Goal: Task Accomplishment & Management: Use online tool/utility

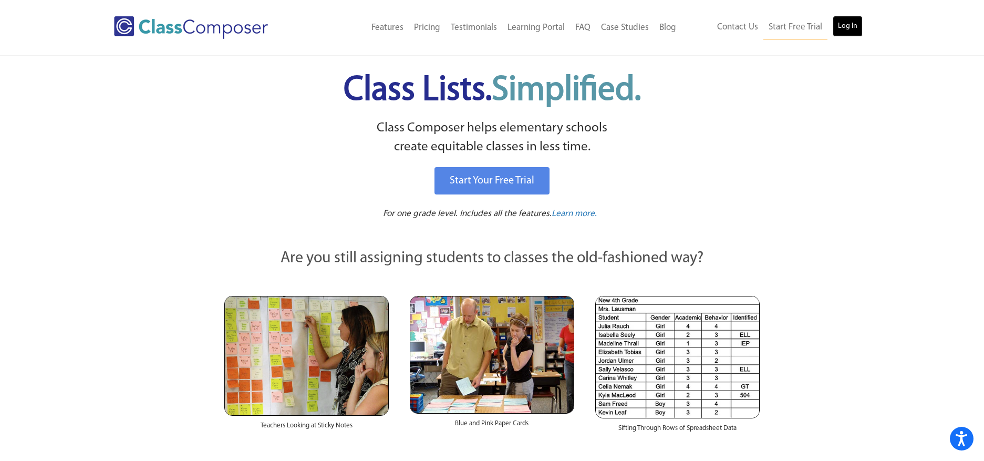
click at [858, 26] on link "Log In" at bounding box center [848, 26] width 30 height 21
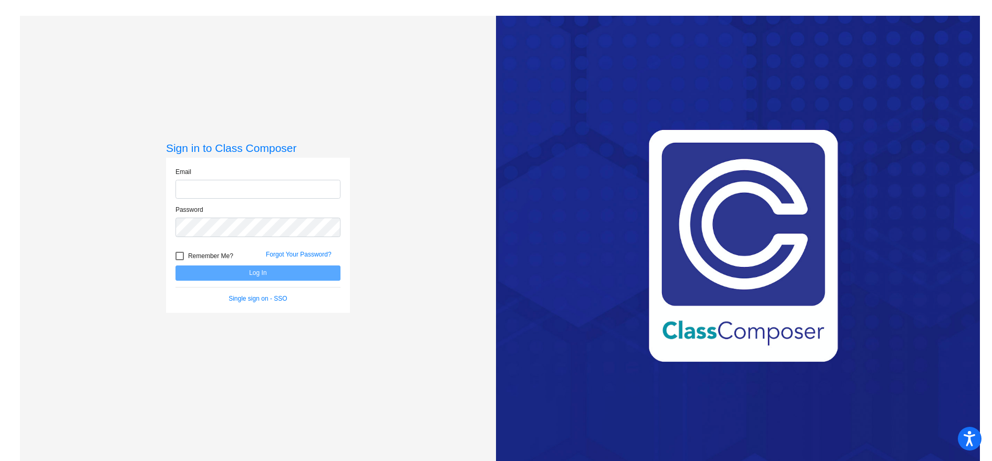
click at [256, 183] on input "email" at bounding box center [257, 189] width 165 height 19
type input "[PERSON_NAME][EMAIL_ADDRESS][PERSON_NAME][DOMAIN_NAME]"
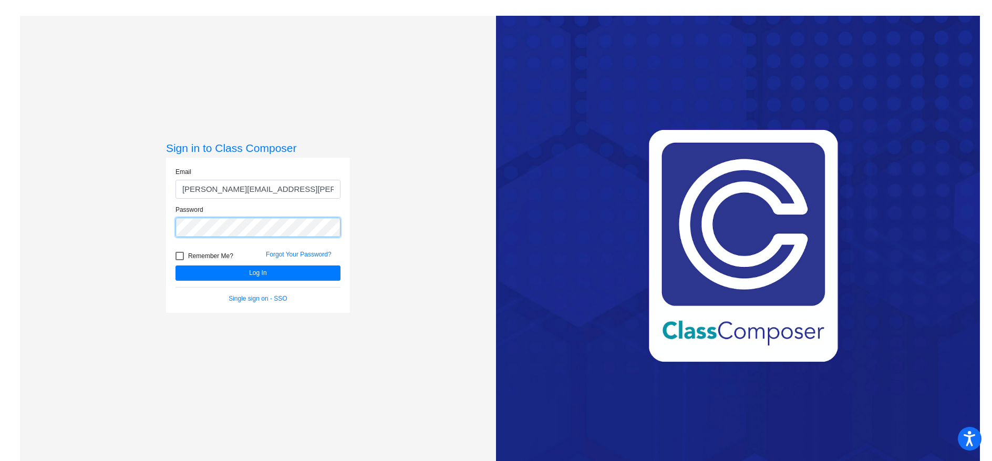
click at [175, 265] on button "Log In" at bounding box center [257, 272] width 165 height 15
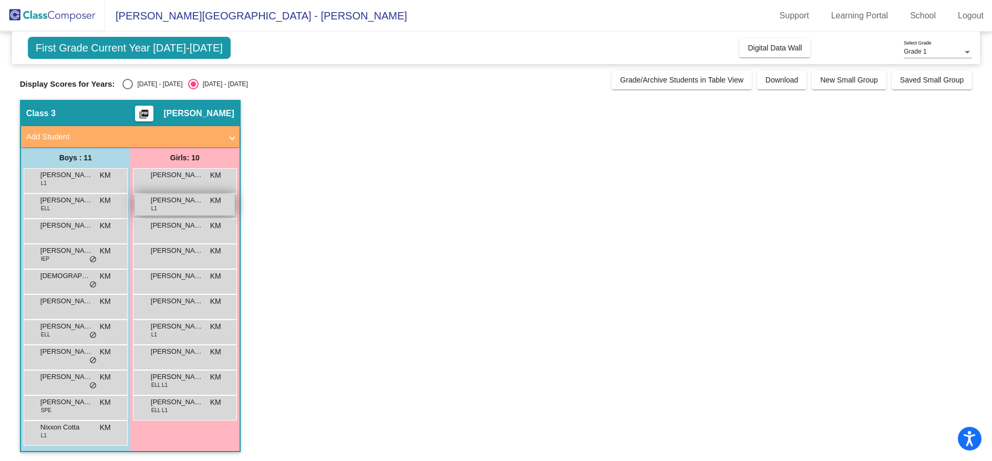
click at [167, 199] on span "Angelula Anjill" at bounding box center [177, 200] width 53 height 11
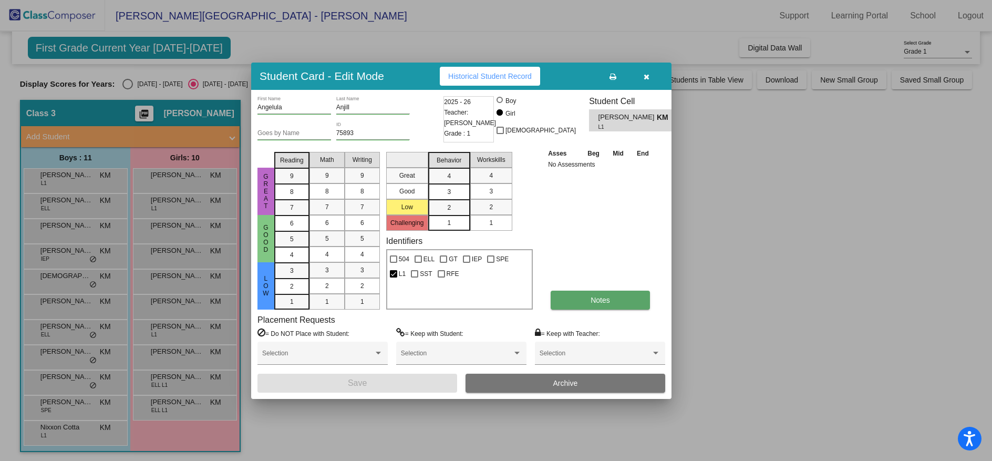
click at [580, 294] on button "Notes" at bounding box center [600, 300] width 99 height 19
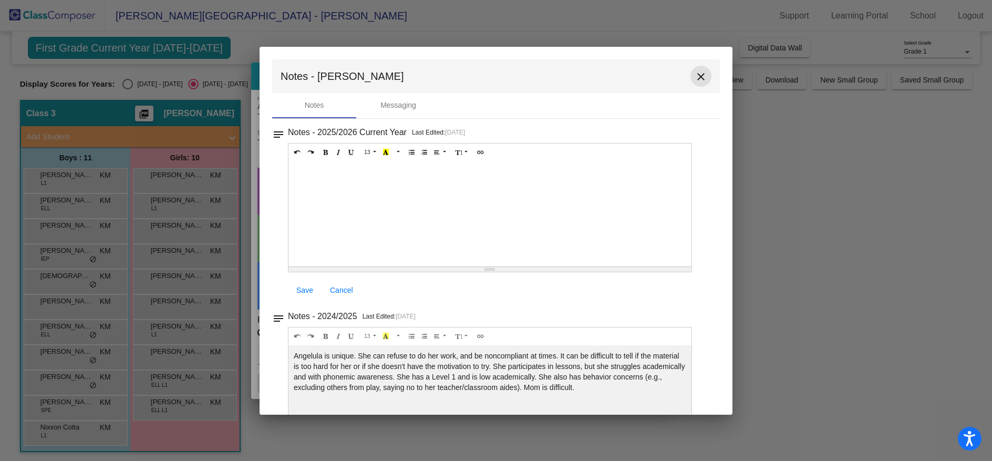
click at [697, 78] on mat-icon "close" at bounding box center [701, 76] width 13 height 13
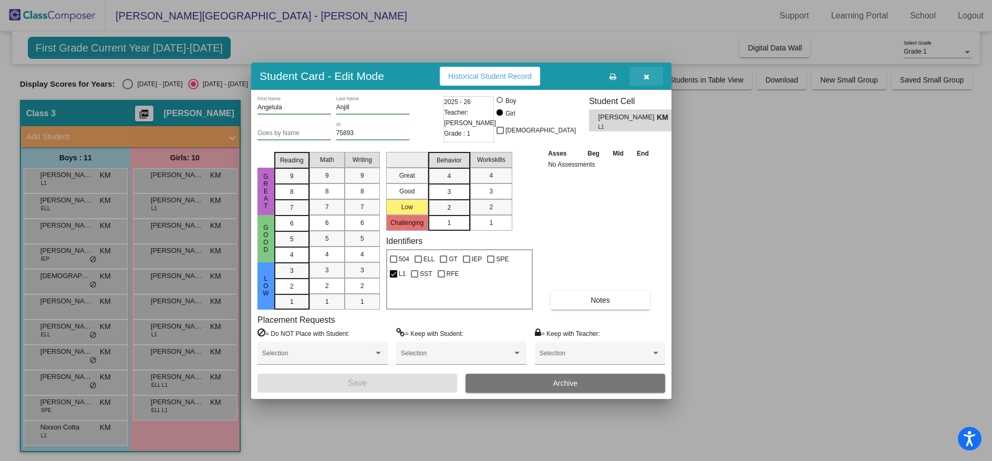
click at [650, 73] on button "button" at bounding box center [646, 76] width 34 height 19
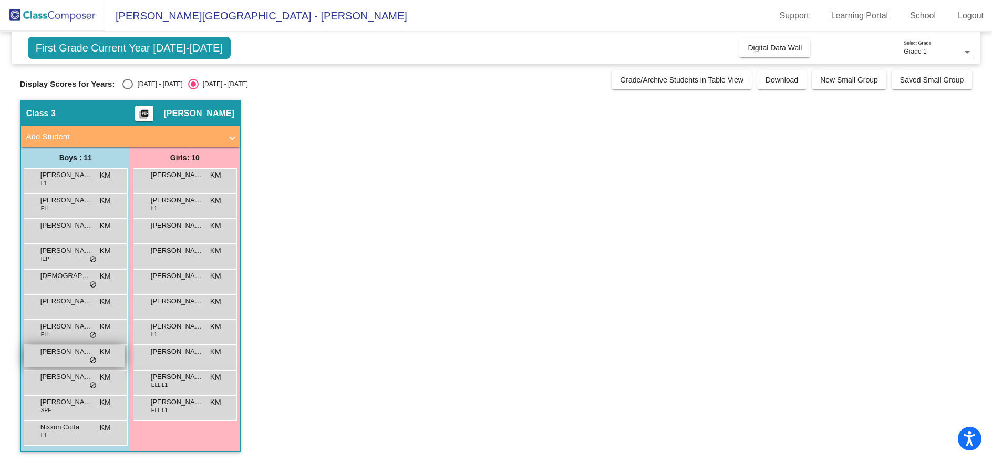
click at [70, 359] on div "James Hernandez KM lock do_not_disturb_alt" at bounding box center [74, 356] width 100 height 22
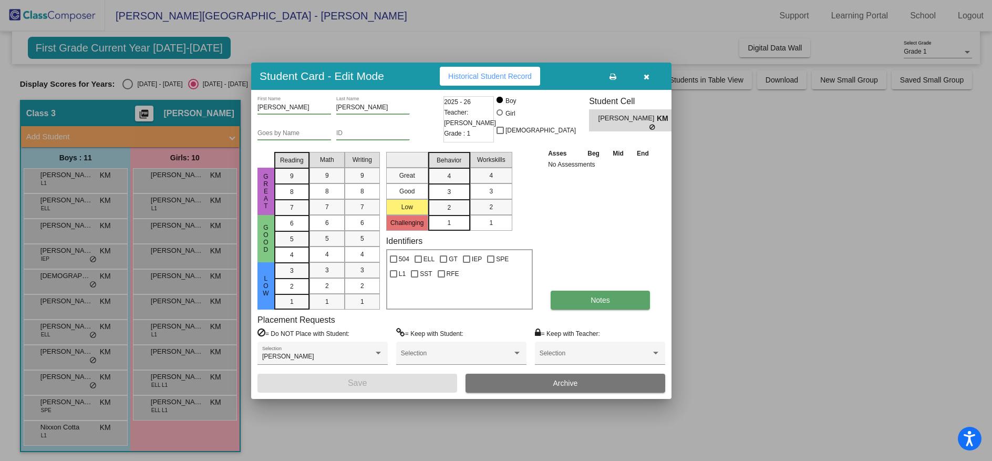
click at [582, 300] on button "Notes" at bounding box center [600, 300] width 99 height 19
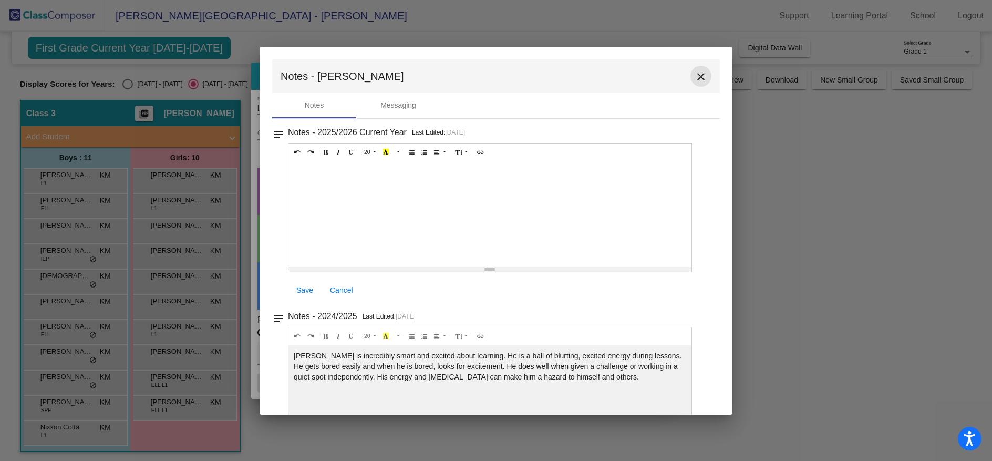
click at [700, 75] on mat-icon "close" at bounding box center [701, 76] width 13 height 13
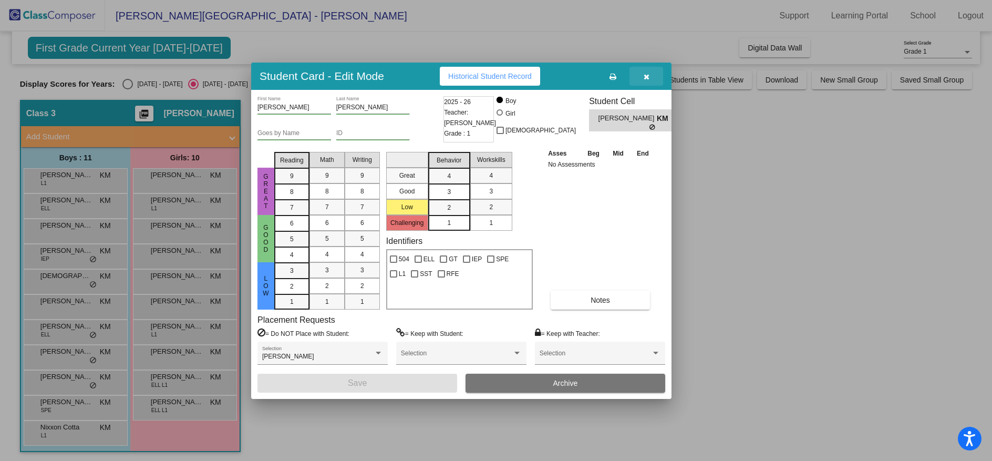
click at [646, 76] on icon "button" at bounding box center [647, 76] width 6 height 7
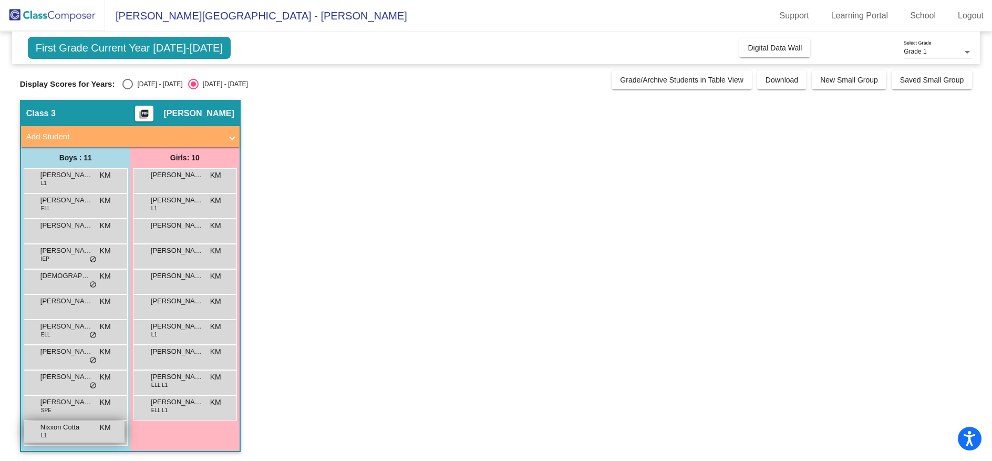
click at [85, 424] on span "Nixxon Cotta" at bounding box center [66, 427] width 53 height 11
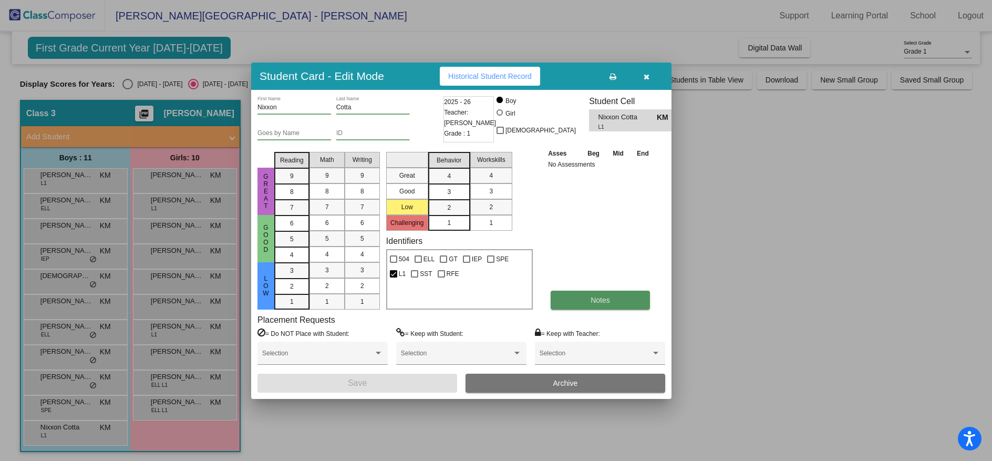
click at [565, 291] on button "Notes" at bounding box center [600, 300] width 99 height 19
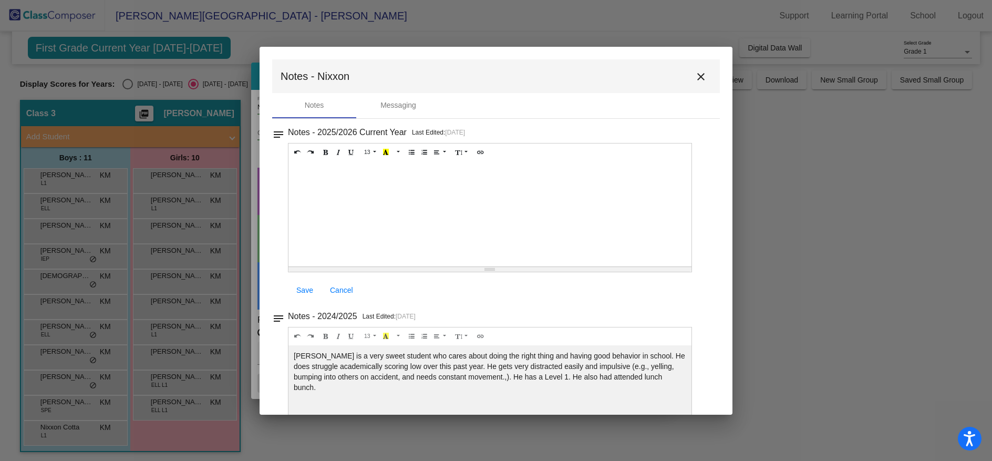
click at [701, 74] on mat-icon "close" at bounding box center [701, 76] width 13 height 13
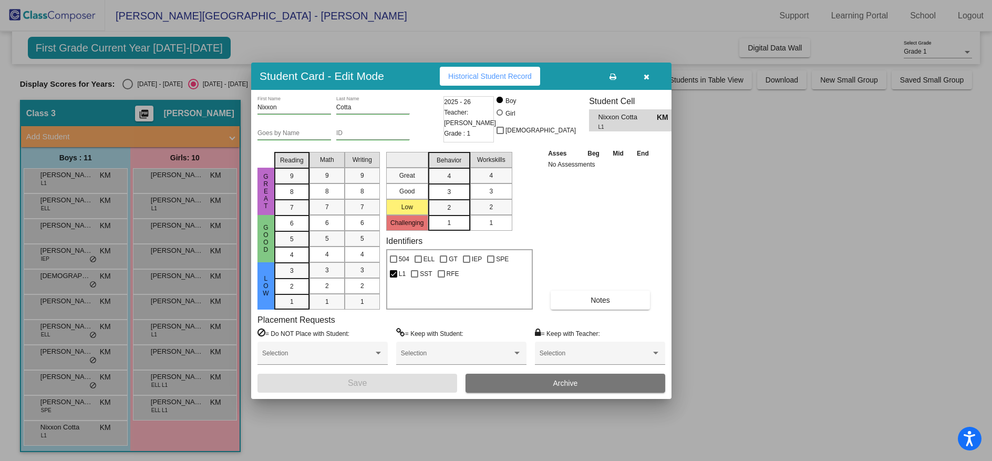
click at [640, 74] on button "button" at bounding box center [646, 76] width 34 height 19
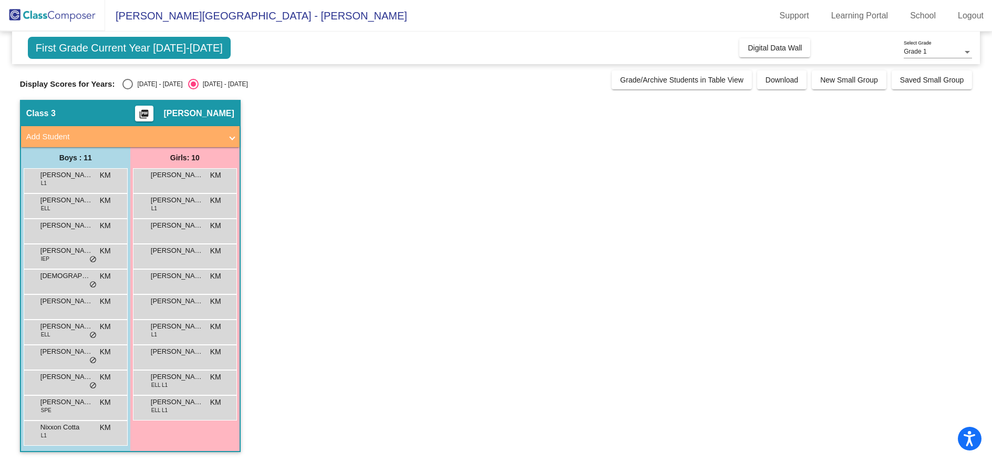
click at [63, 369] on div "James Hernandez KM lock do_not_disturb_alt" at bounding box center [76, 357] width 104 height 25
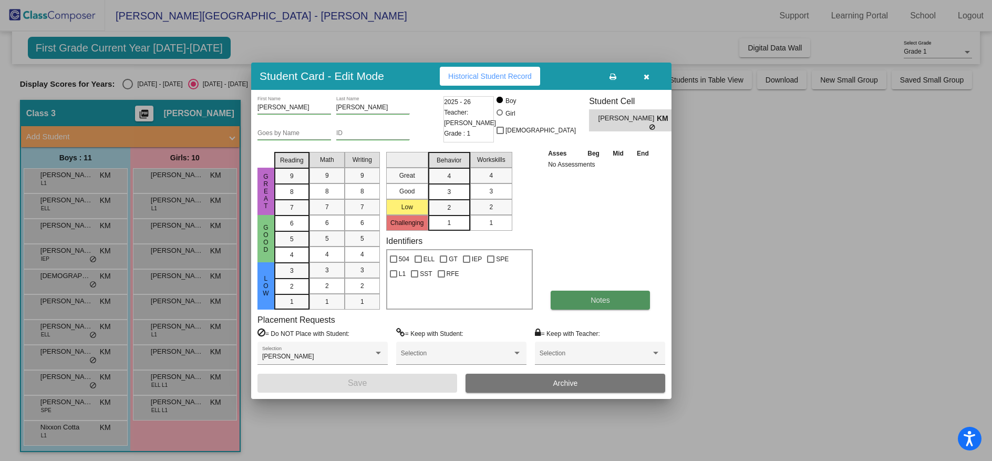
click at [568, 299] on button "Notes" at bounding box center [600, 300] width 99 height 19
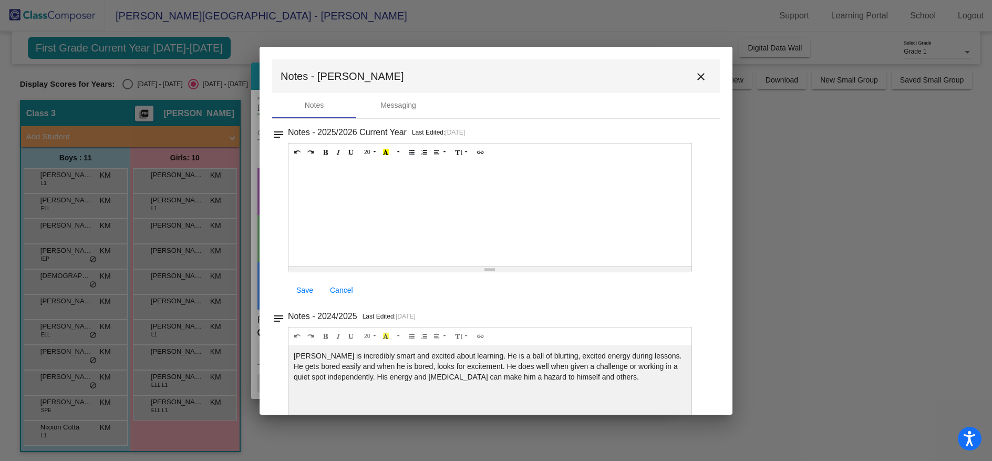
click at [701, 79] on mat-icon "close" at bounding box center [701, 76] width 13 height 13
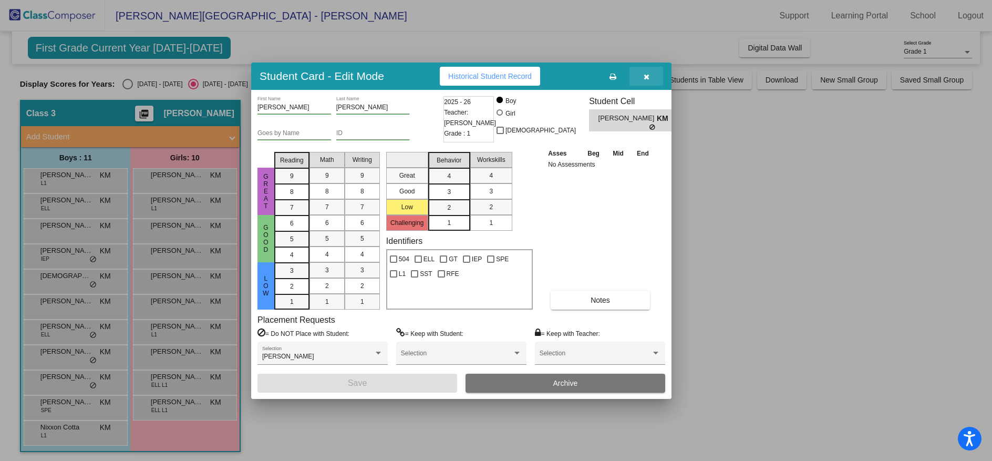
click at [641, 72] on button "button" at bounding box center [646, 76] width 34 height 19
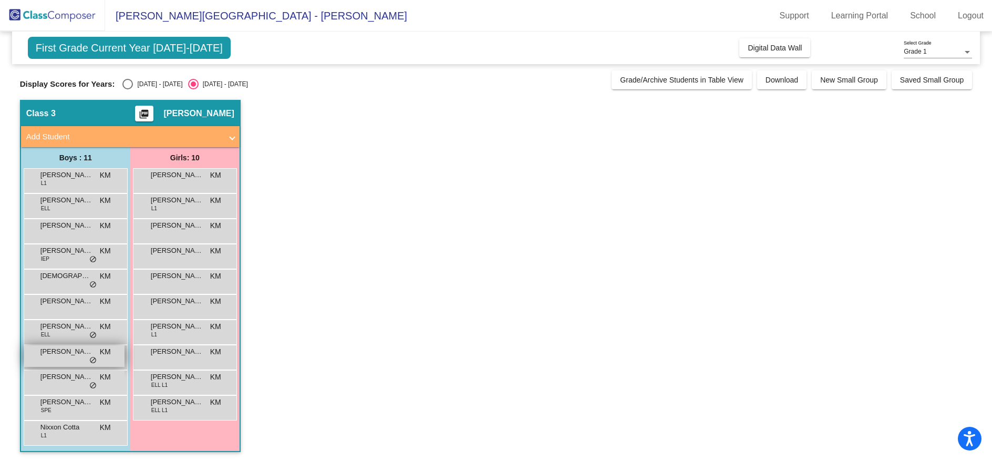
click at [85, 350] on span "James Hernandez" at bounding box center [66, 351] width 53 height 11
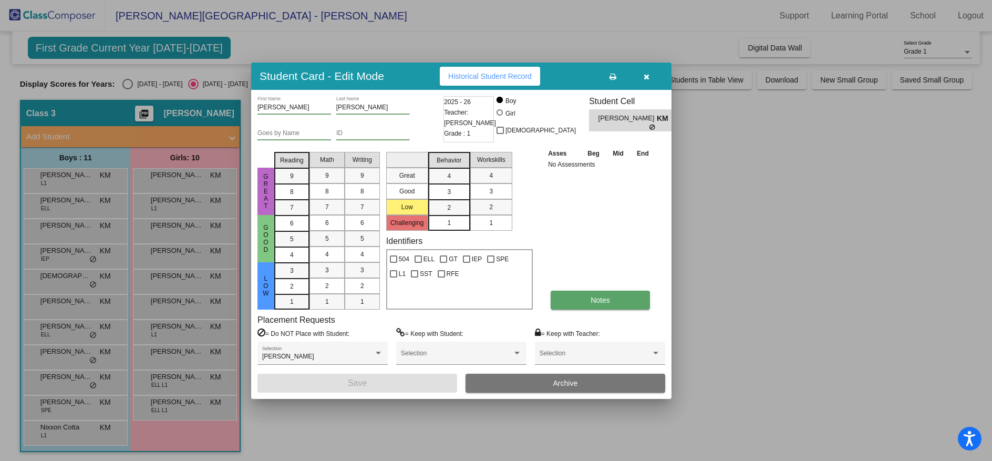
click at [629, 295] on button "Notes" at bounding box center [600, 300] width 99 height 19
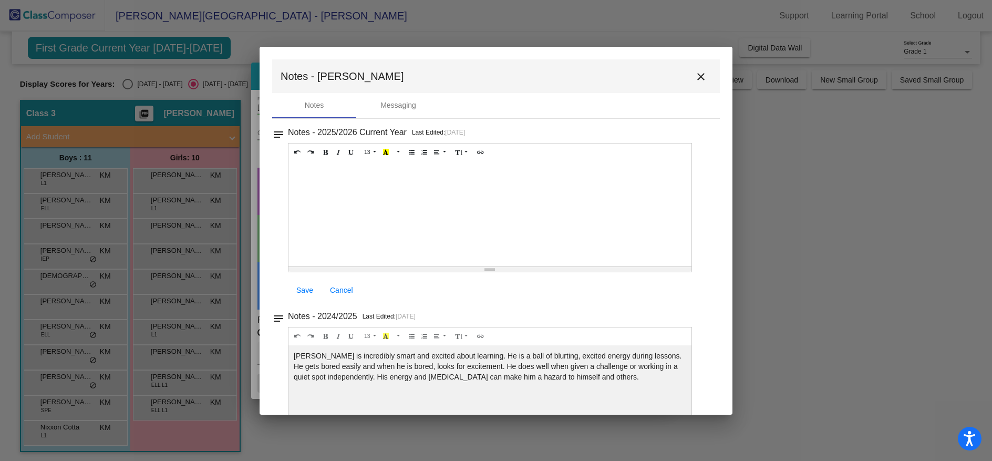
click at [695, 70] on mat-icon "close" at bounding box center [701, 76] width 13 height 13
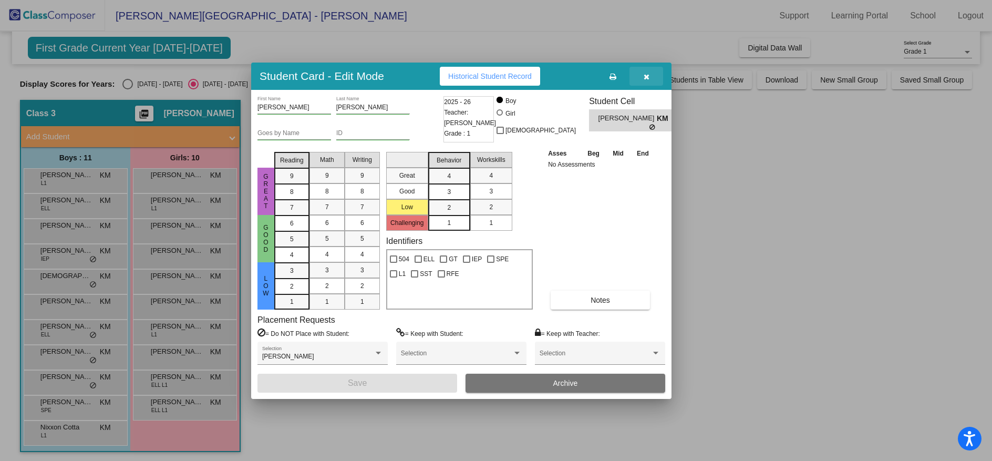
click at [645, 78] on icon "button" at bounding box center [647, 76] width 6 height 7
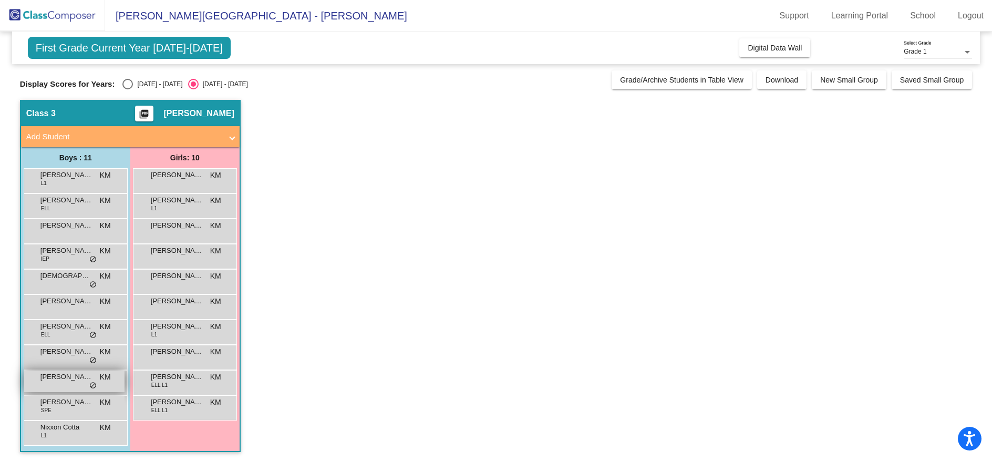
click at [85, 378] on span "Jayden Davis" at bounding box center [66, 376] width 53 height 11
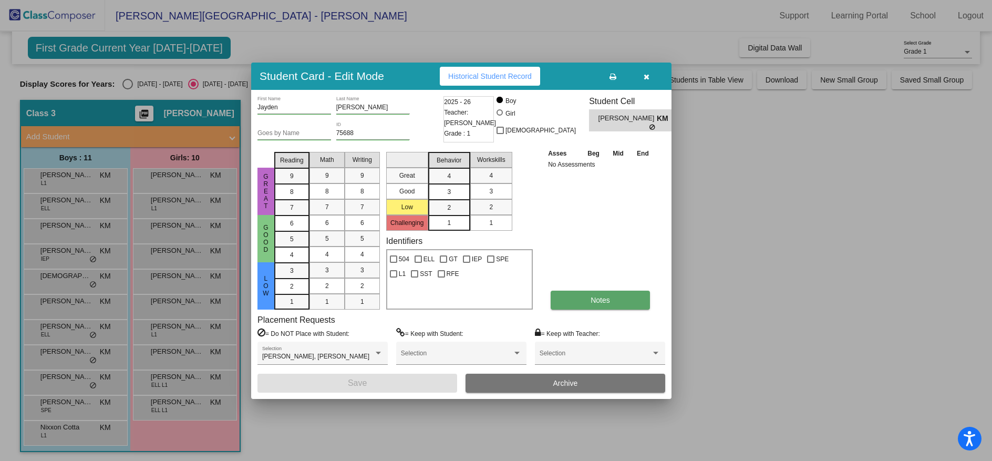
click at [604, 304] on button "Notes" at bounding box center [600, 300] width 99 height 19
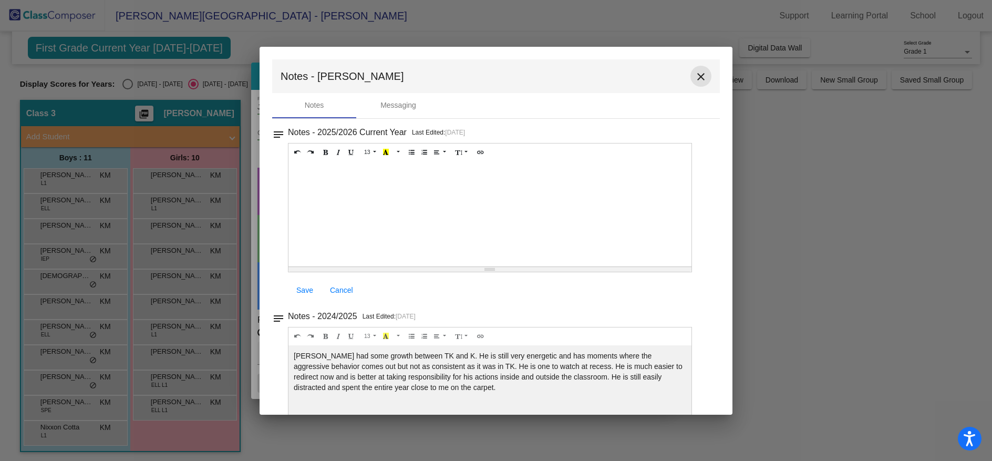
click at [702, 75] on button "close" at bounding box center [700, 76] width 21 height 21
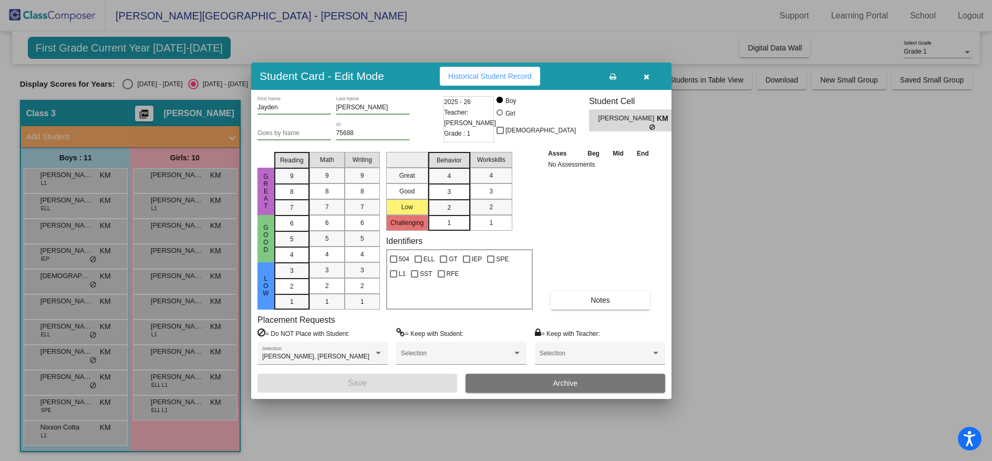
click at [644, 77] on icon "button" at bounding box center [647, 76] width 6 height 7
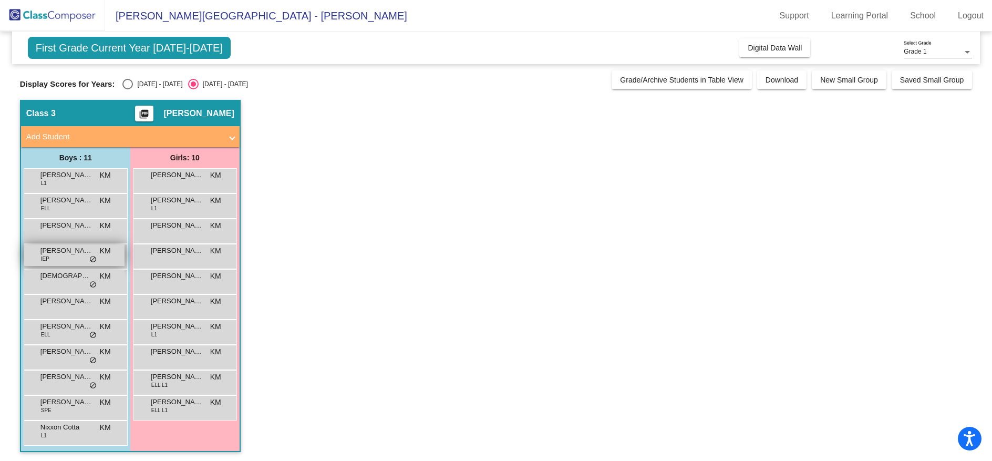
click at [81, 249] on span "Cassius Schmidt" at bounding box center [66, 250] width 53 height 11
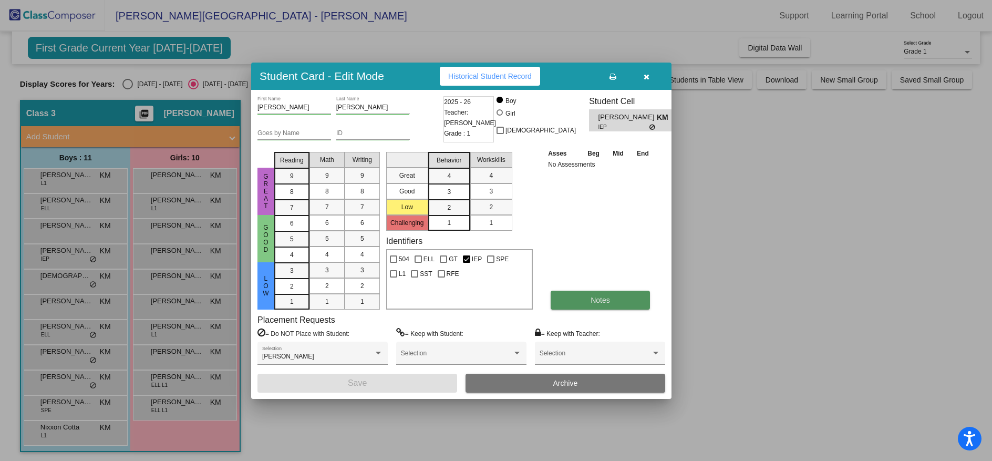
click at [588, 299] on button "Notes" at bounding box center [600, 300] width 99 height 19
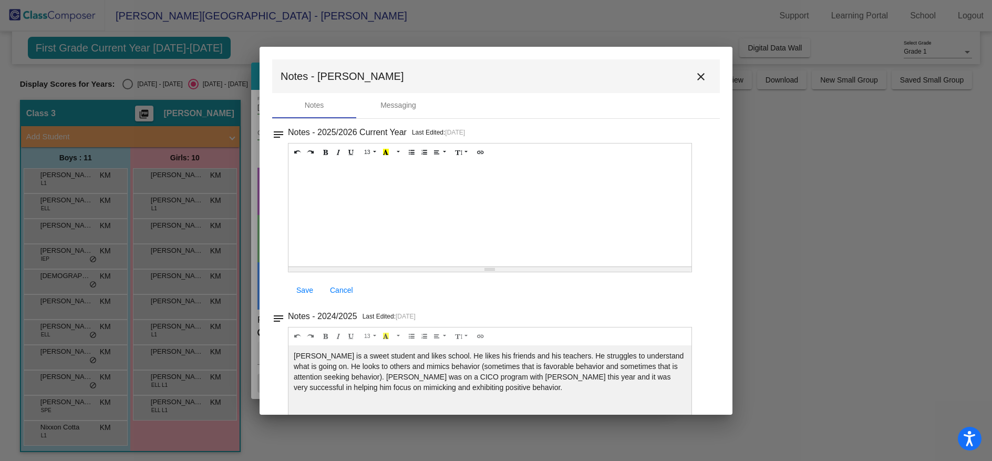
click at [699, 76] on mat-icon "close" at bounding box center [701, 76] width 13 height 13
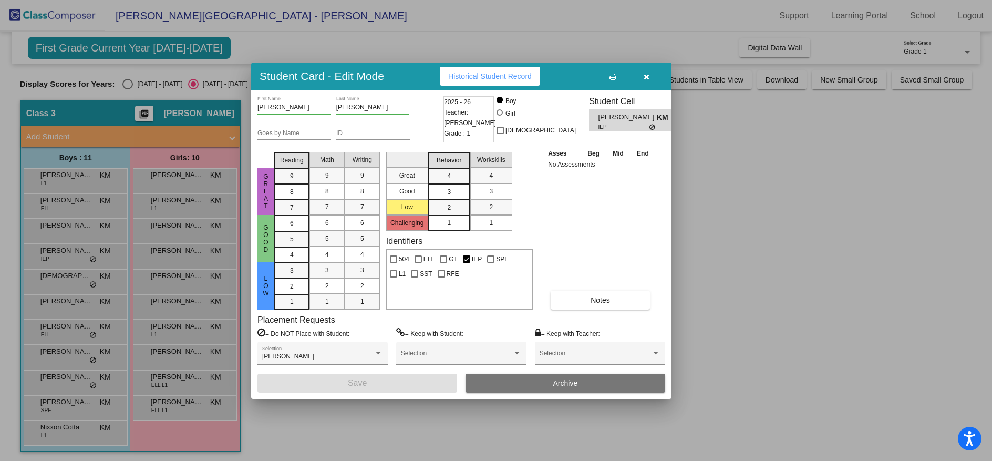
click at [648, 73] on icon "button" at bounding box center [647, 76] width 6 height 7
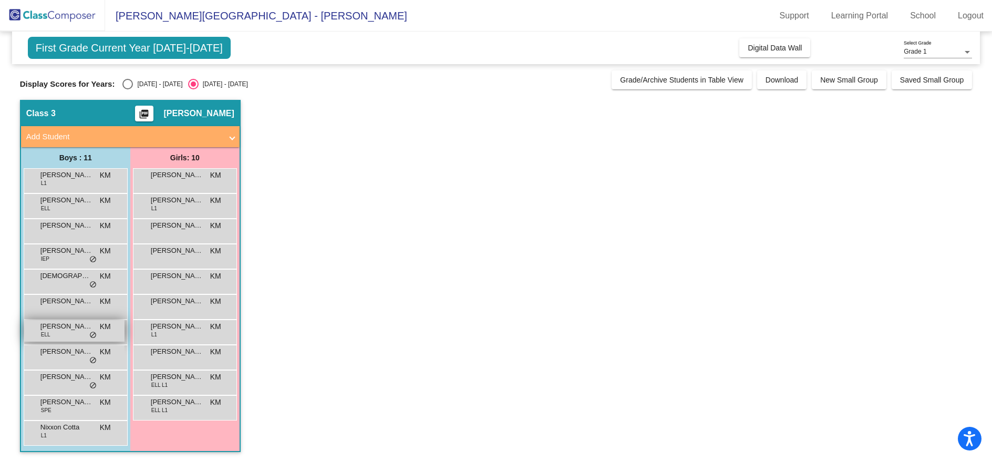
click at [82, 332] on div "Ian Garcia Fabian ELL KM lock do_not_disturb_alt" at bounding box center [74, 331] width 100 height 22
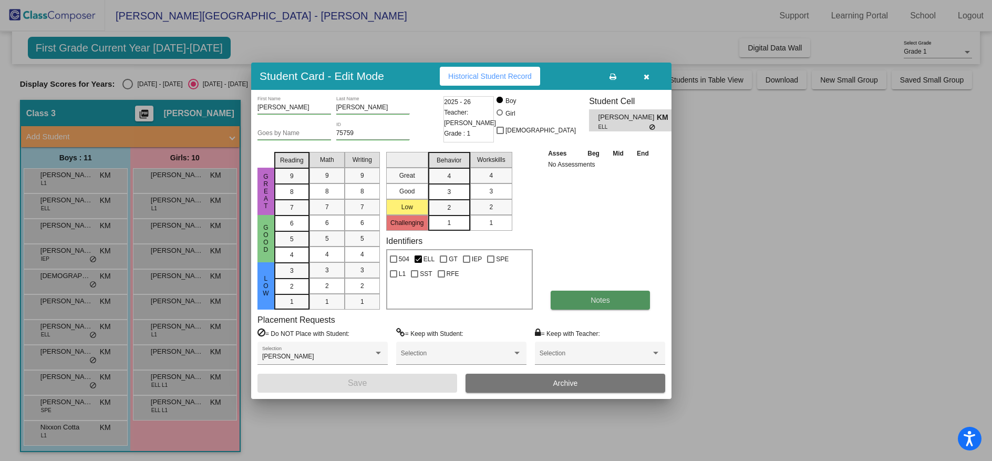
click at [574, 291] on button "Notes" at bounding box center [600, 300] width 99 height 19
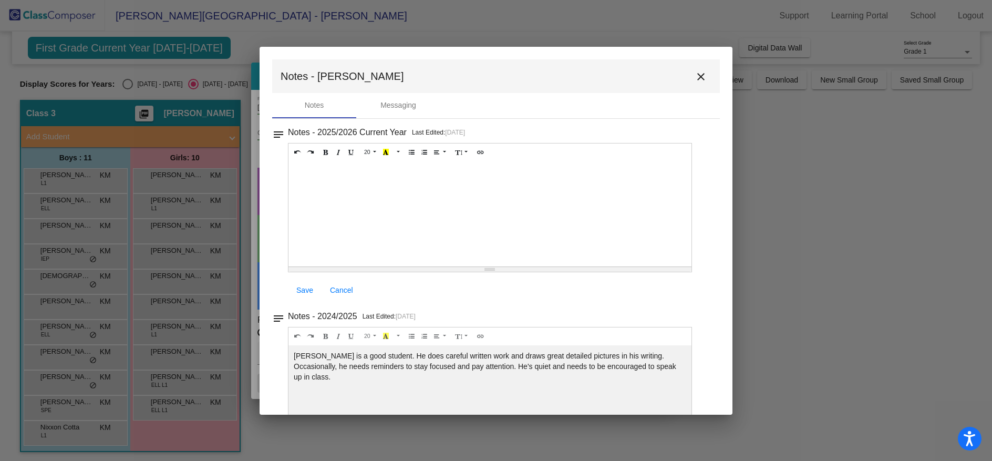
click at [702, 74] on button "close" at bounding box center [700, 76] width 21 height 21
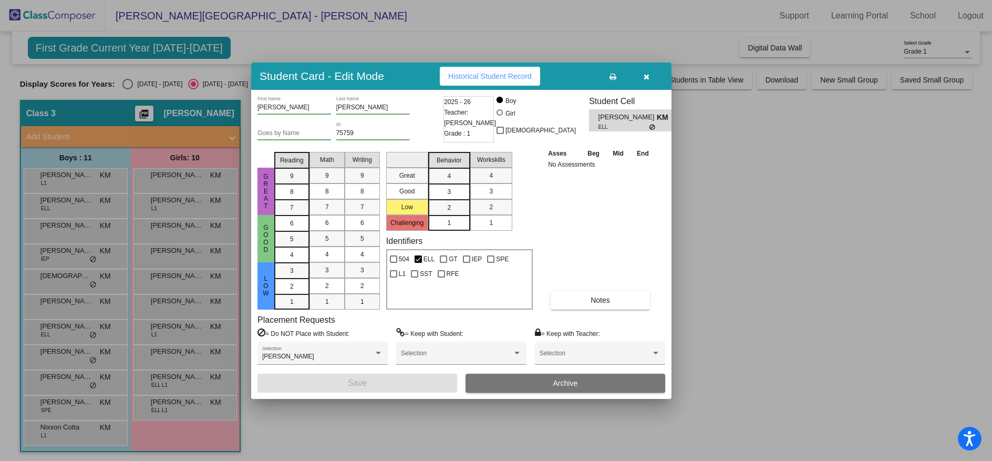
click at [647, 72] on span "button" at bounding box center [647, 76] width 6 height 8
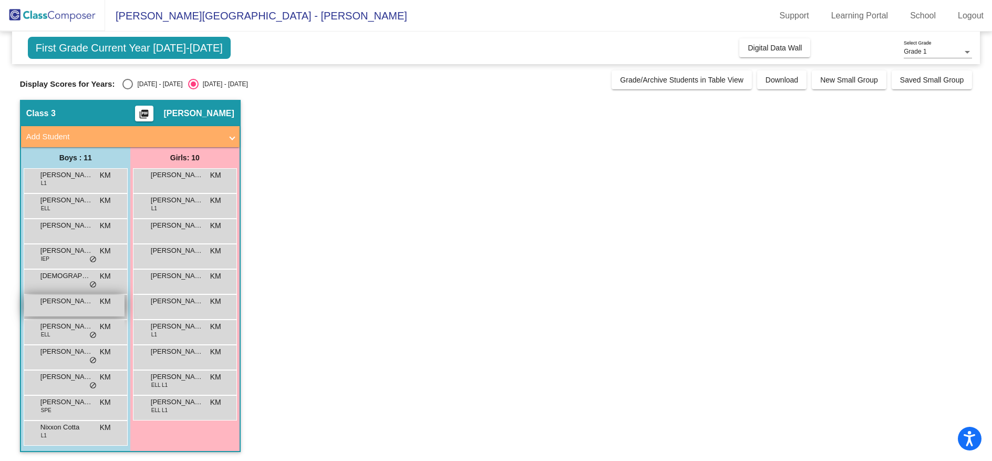
click at [98, 300] on div "Emiliano Solis KM lock do_not_disturb_alt" at bounding box center [74, 306] width 100 height 22
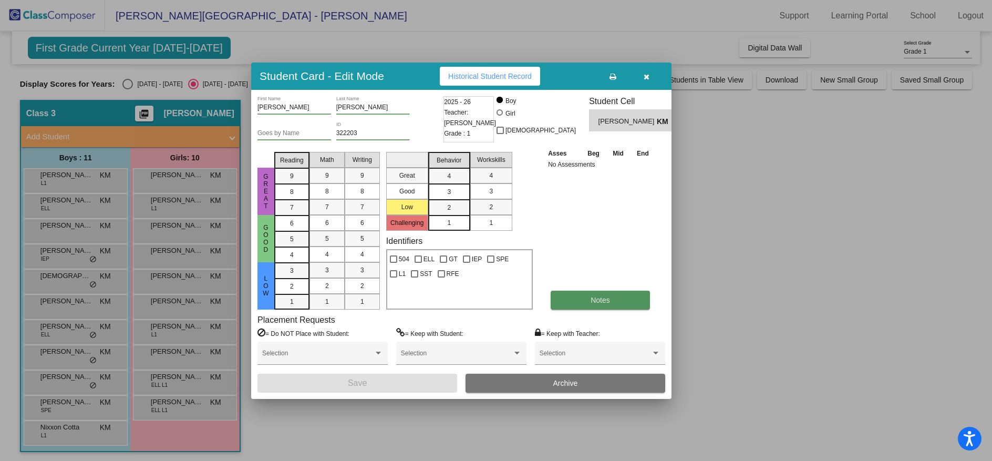
click at [587, 296] on button "Notes" at bounding box center [600, 300] width 99 height 19
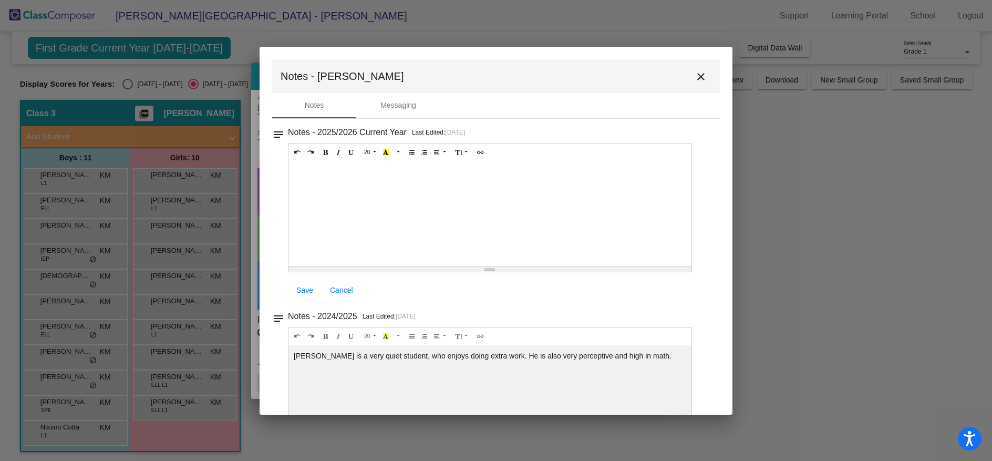
click at [701, 76] on mat-icon "close" at bounding box center [701, 76] width 13 height 13
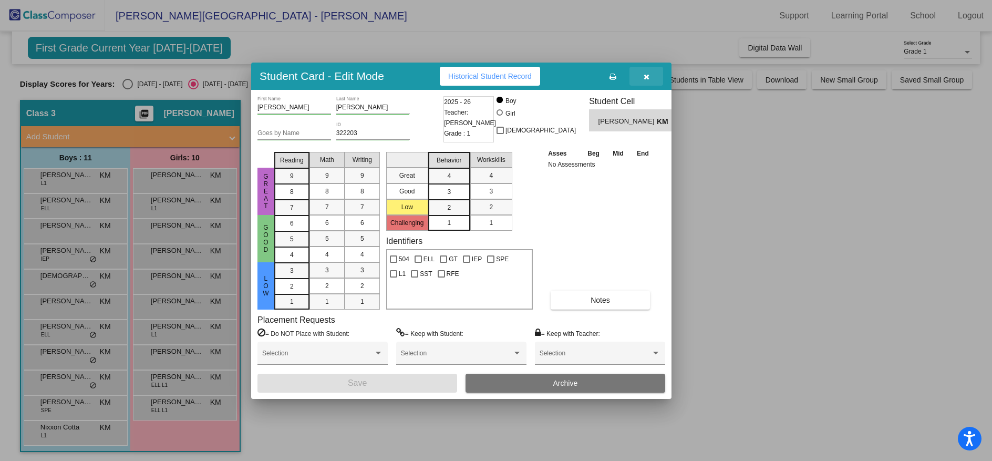
click at [650, 69] on button "button" at bounding box center [646, 76] width 34 height 19
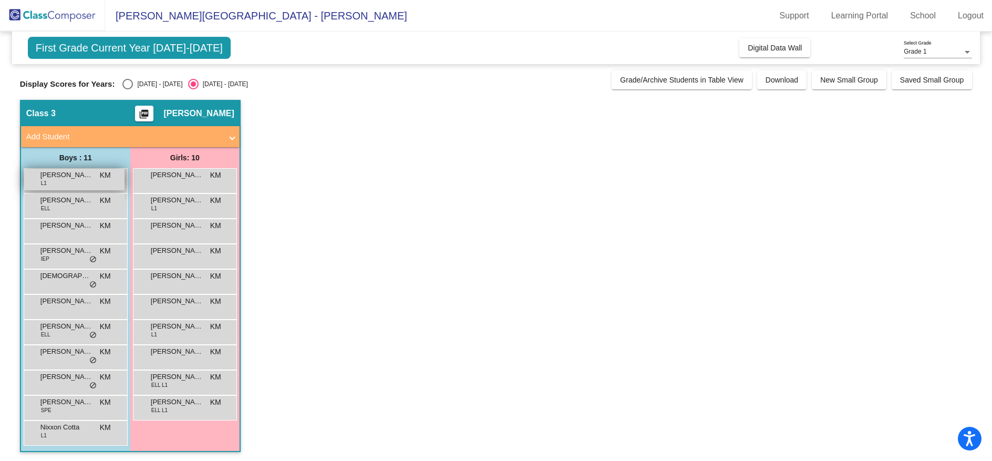
click at [98, 183] on div "Adrian Wahl L1 KM lock do_not_disturb_alt" at bounding box center [74, 180] width 100 height 22
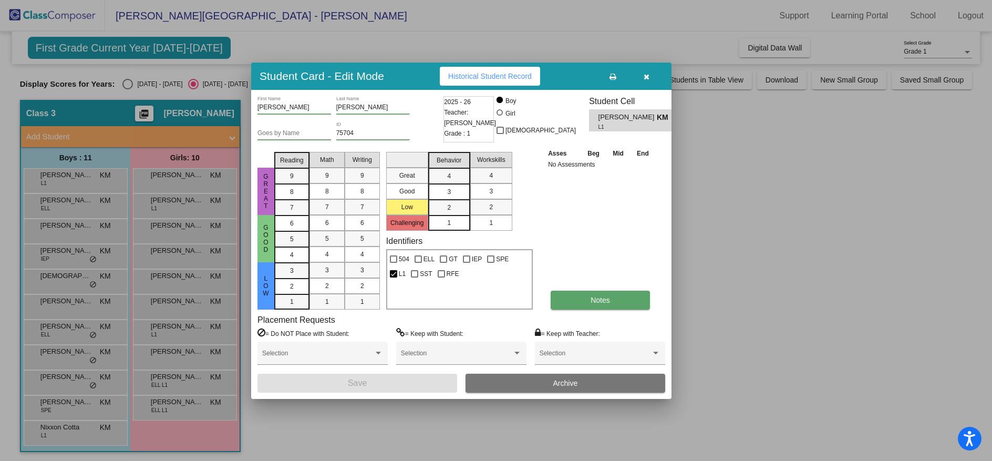
click at [604, 302] on span "Notes" at bounding box center [600, 300] width 19 height 8
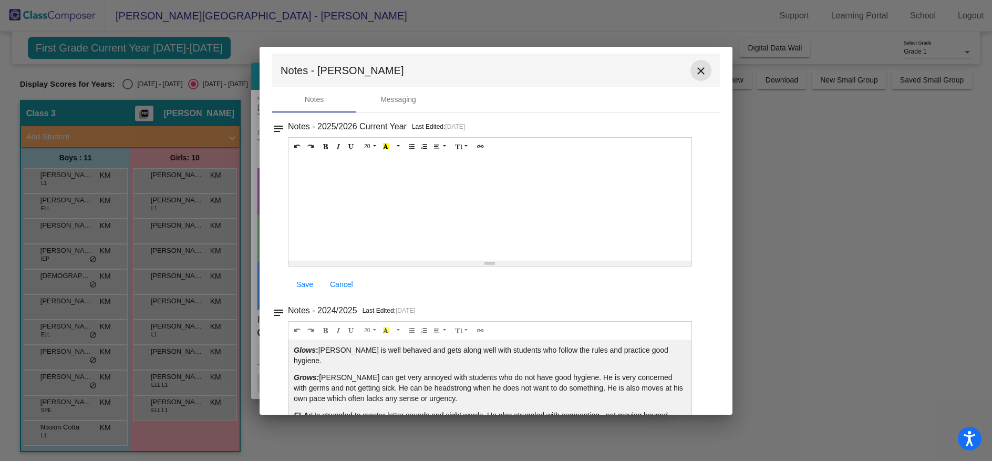
click at [695, 68] on mat-icon "close" at bounding box center [701, 71] width 13 height 13
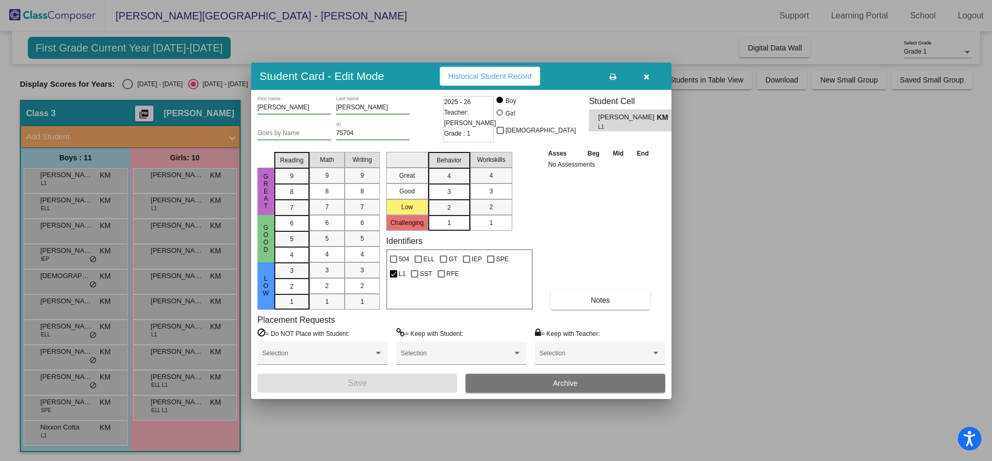
click at [648, 73] on icon "button" at bounding box center [647, 76] width 6 height 7
